Goal: Check status: Check status

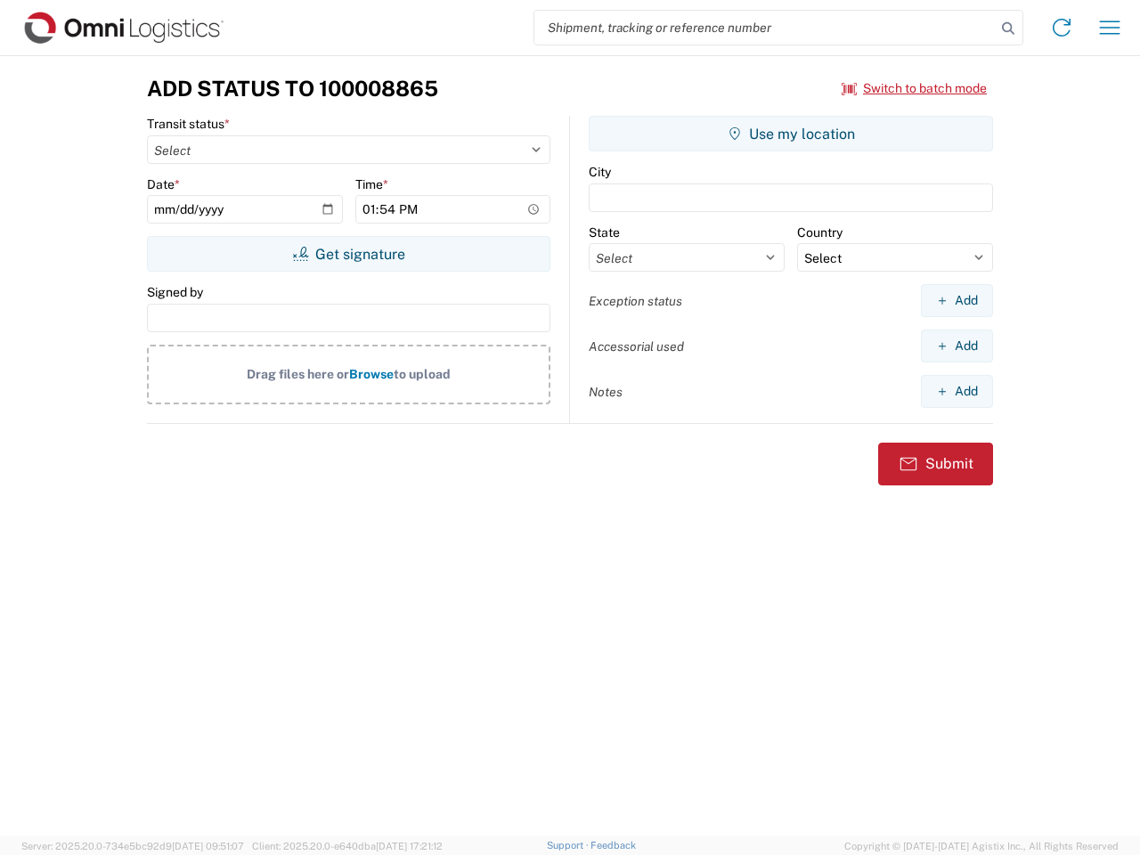
click at [765, 28] on input "search" at bounding box center [764, 28] width 461 height 34
click at [1008, 28] on icon at bounding box center [1008, 28] width 25 height 25
click at [1062, 28] on icon at bounding box center [1061, 27] width 28 height 28
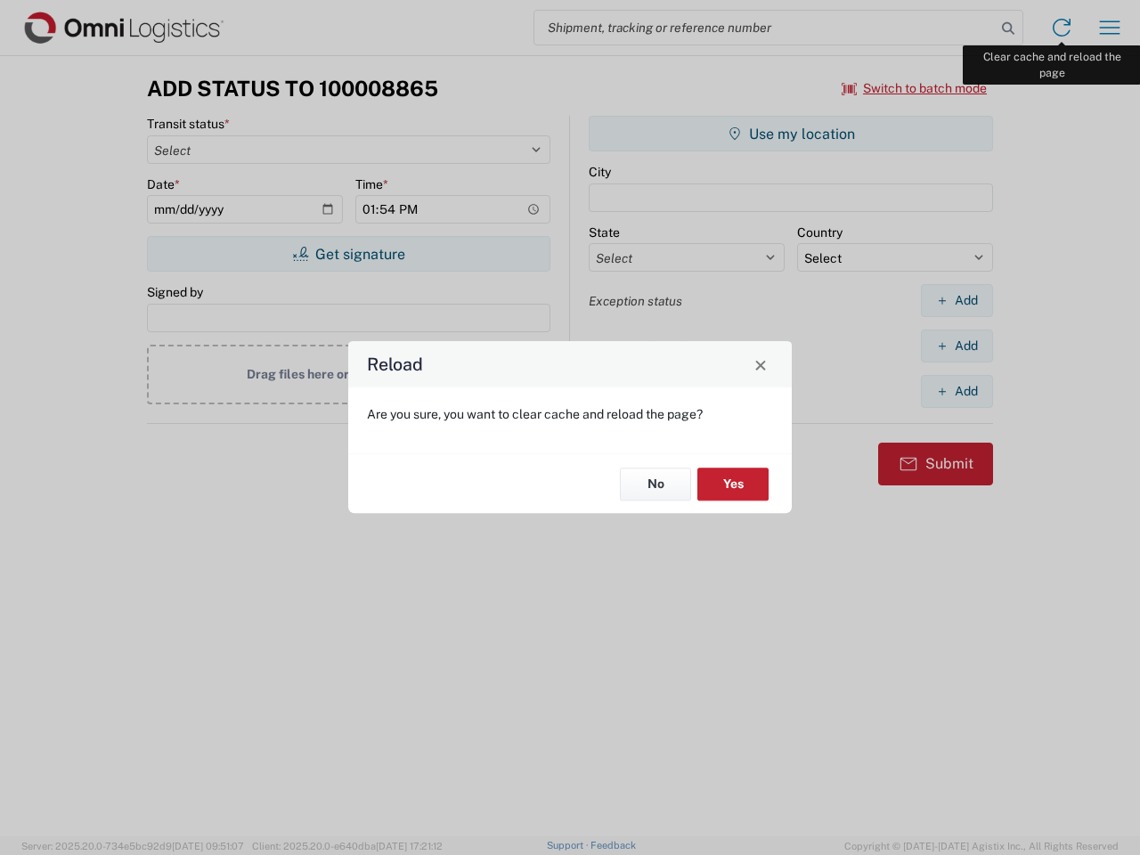
click at [1110, 28] on div "Reload Are you sure, you want to clear cache and reload the page? No Yes" at bounding box center [570, 427] width 1140 height 855
click at [915, 88] on div "Reload Are you sure, you want to clear cache and reload the page? No Yes" at bounding box center [570, 427] width 1140 height 855
click at [348, 254] on div "Reload Are you sure, you want to clear cache and reload the page? No Yes" at bounding box center [570, 427] width 1140 height 855
click at [791, 134] on div "Reload Are you sure, you want to clear cache and reload the page? No Yes" at bounding box center [570, 427] width 1140 height 855
click at [956, 300] on div "Reload Are you sure, you want to clear cache and reload the page? No Yes" at bounding box center [570, 427] width 1140 height 855
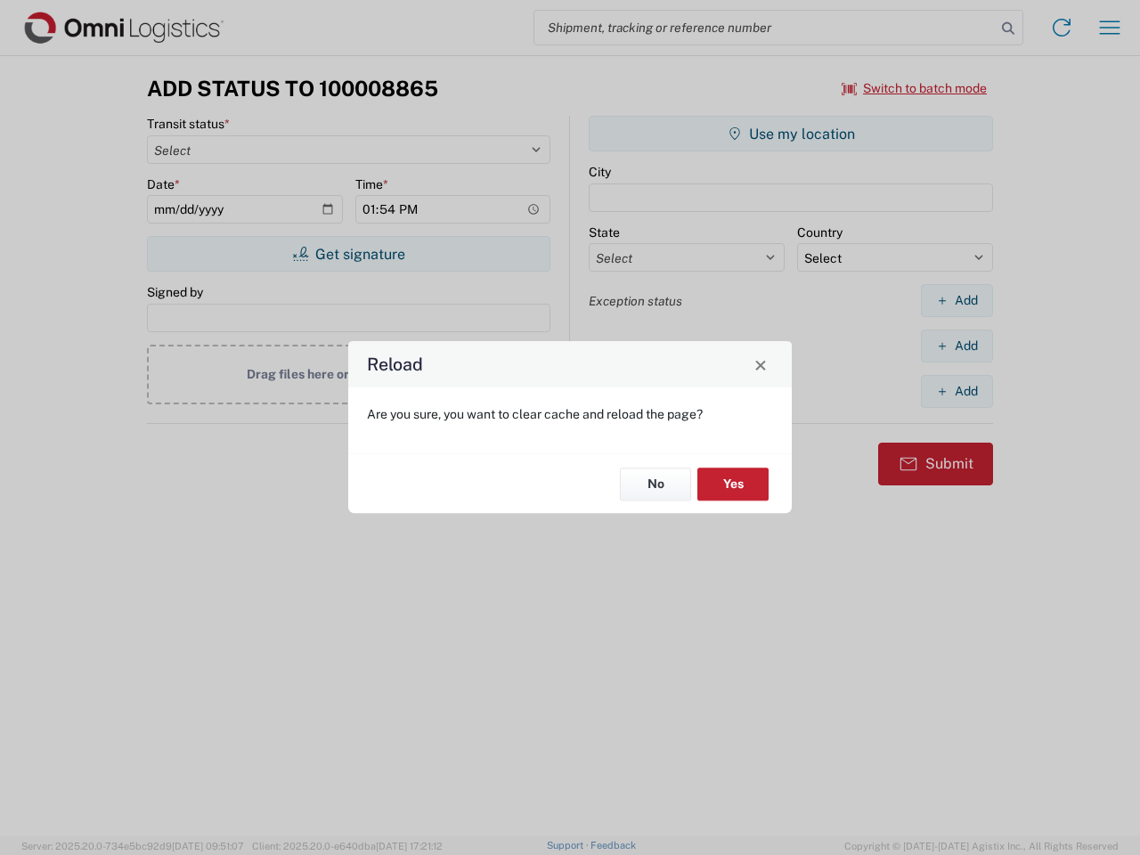
click at [956, 346] on div "Reload Are you sure, you want to clear cache and reload the page? No Yes" at bounding box center [570, 427] width 1140 height 855
click at [956, 391] on div "Reload Are you sure, you want to clear cache and reload the page? No Yes" at bounding box center [570, 427] width 1140 height 855
